Goal: Find contact information: Find contact information

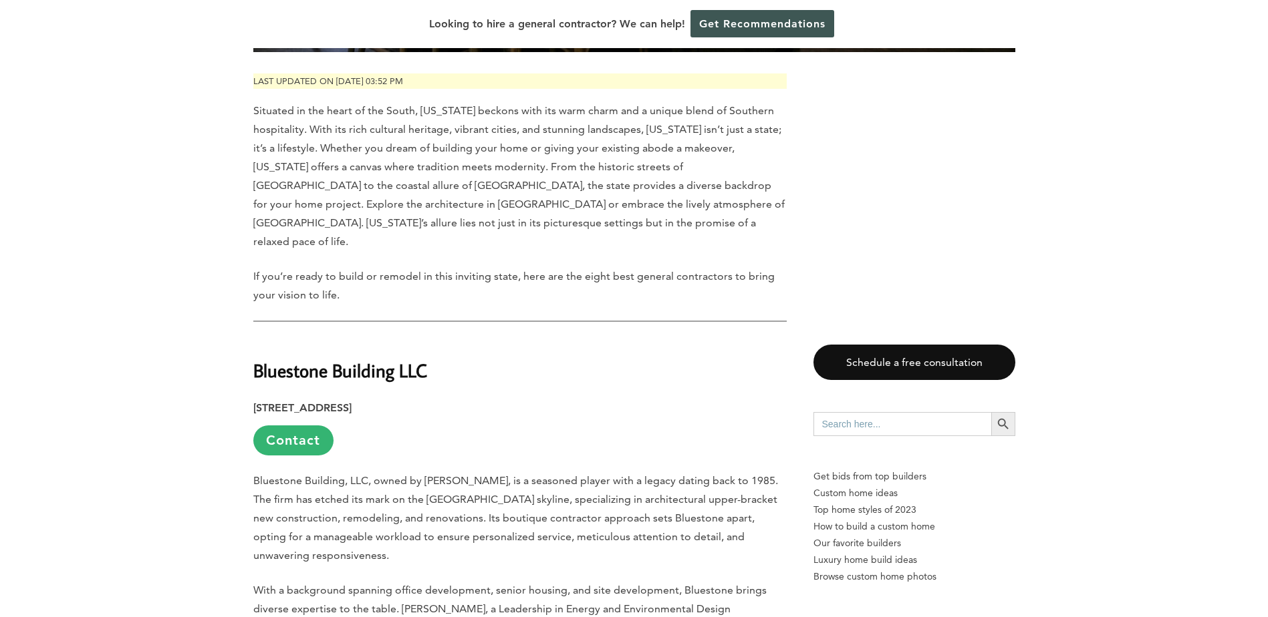
scroll to position [735, 0]
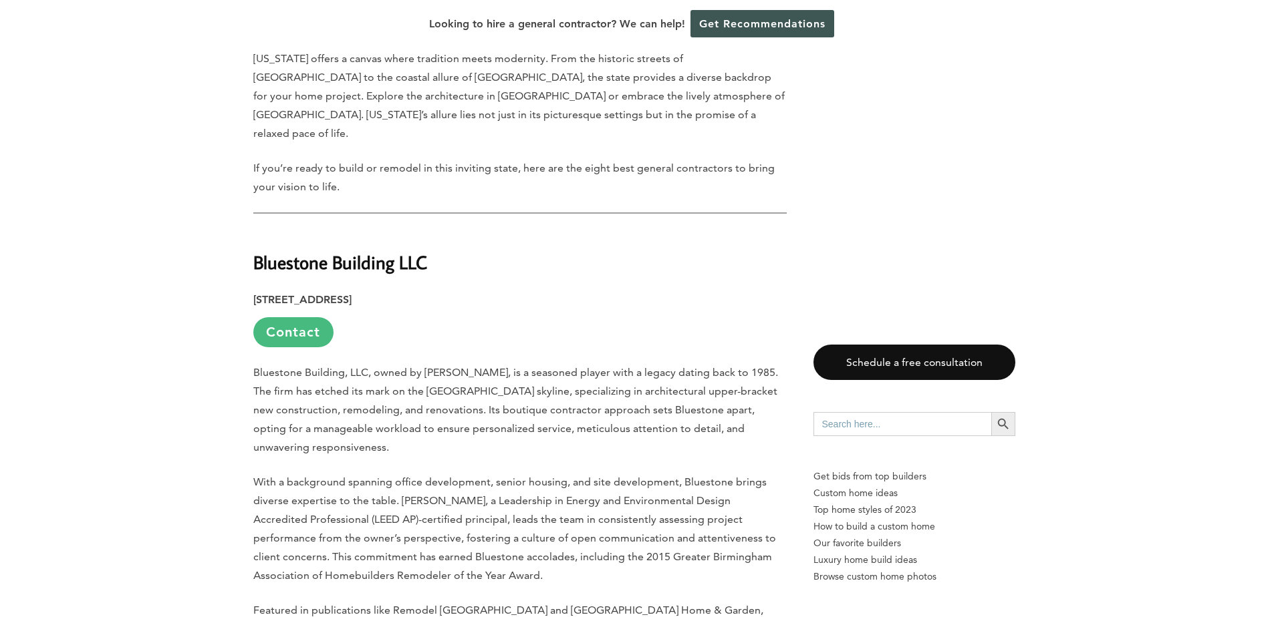
click at [308, 317] on link "Contact" at bounding box center [293, 332] width 80 height 30
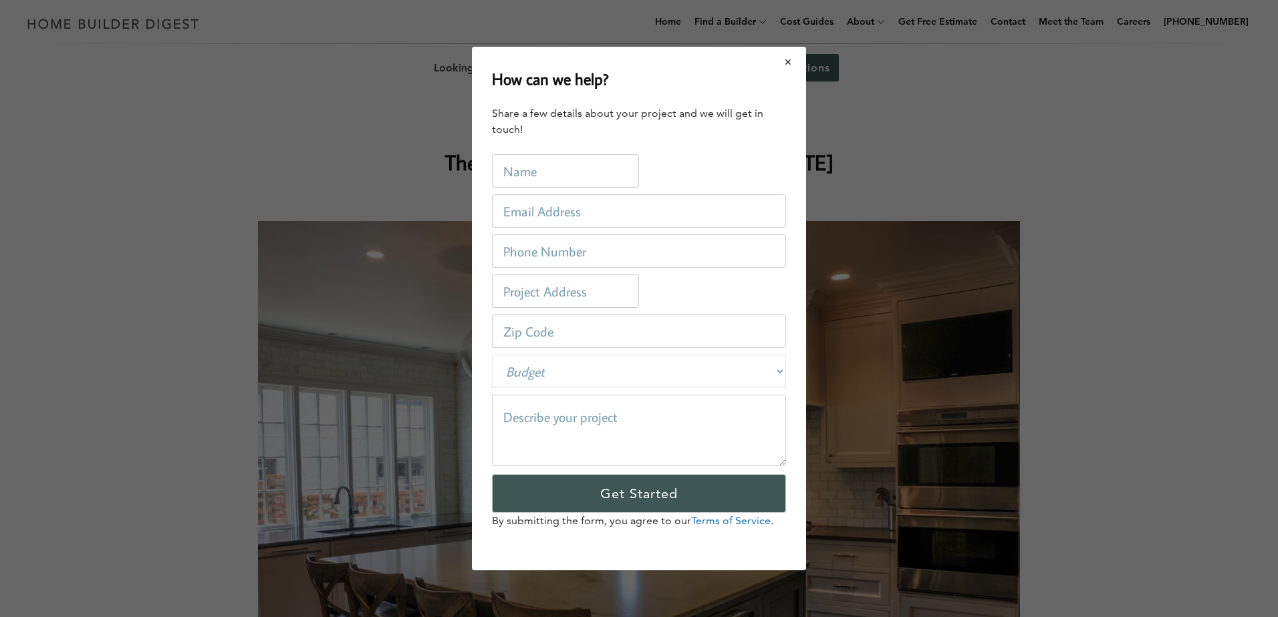
click at [786, 57] on button "Close modal" at bounding box center [787, 62] width 35 height 28
